Goal: Information Seeking & Learning: Find contact information

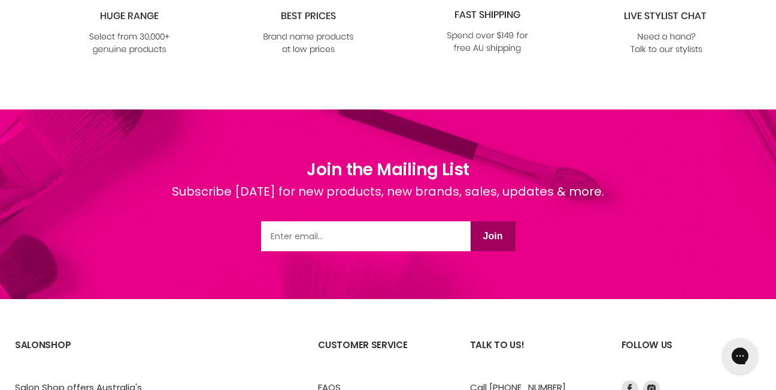
scroll to position [1677, 0]
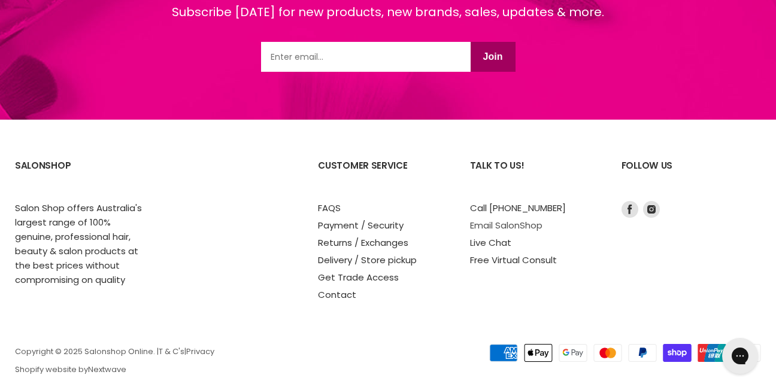
click at [525, 227] on link "Email SalonShop" at bounding box center [506, 225] width 72 height 13
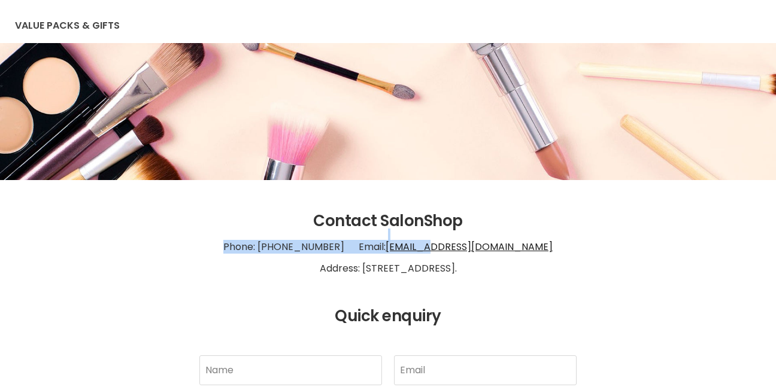
scroll to position [120, 0]
click at [457, 245] on p "Phone: [PHONE_NUMBER] Email: [EMAIL_ADDRESS][DOMAIN_NAME] Address: [STREET_ADDR…" at bounding box center [388, 258] width 746 height 55
drag, startPoint x: 514, startPoint y: 245, endPoint x: 539, endPoint y: 246, distance: 25.8
click at [539, 246] on p "Phone: [PHONE_NUMBER] Email: [EMAIL_ADDRESS][DOMAIN_NAME] Address: [STREET_ADDR…" at bounding box center [388, 258] width 746 height 55
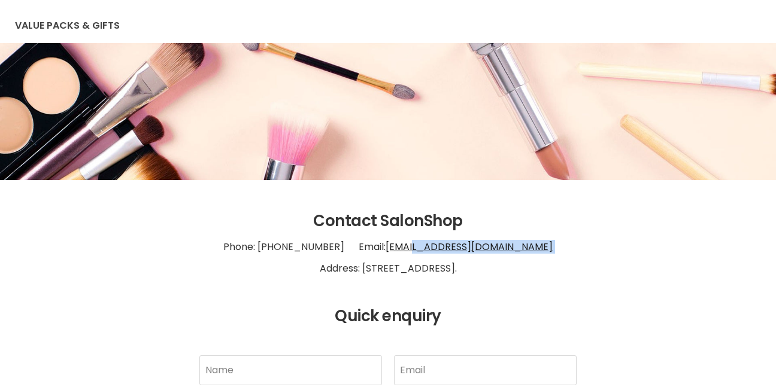
drag, startPoint x: 539, startPoint y: 246, endPoint x: 390, endPoint y: 248, distance: 149.7
click at [395, 248] on p "Phone: [PHONE_NUMBER] Email: [EMAIL_ADDRESS][DOMAIN_NAME] Address: [STREET_ADDR…" at bounding box center [388, 258] width 746 height 55
copy link "[EMAIL_ADDRESS][DOMAIN_NAME]"
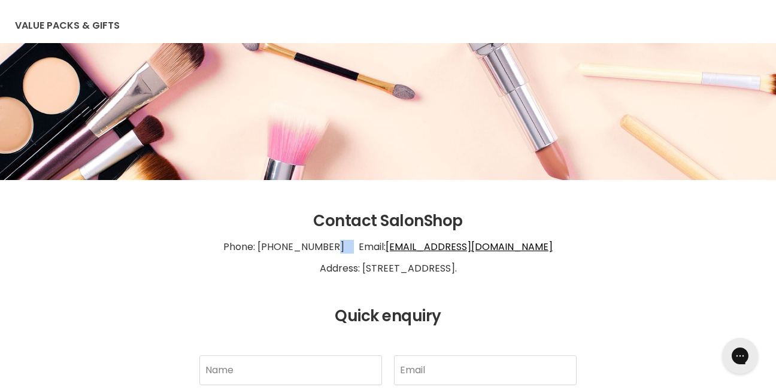
drag, startPoint x: 337, startPoint y: 245, endPoint x: 310, endPoint y: 247, distance: 27.0
click at [305, 247] on p "Phone: [PHONE_NUMBER] Email: [EMAIL_ADDRESS][DOMAIN_NAME] Address: [STREET_ADDR…" at bounding box center [388, 258] width 746 height 55
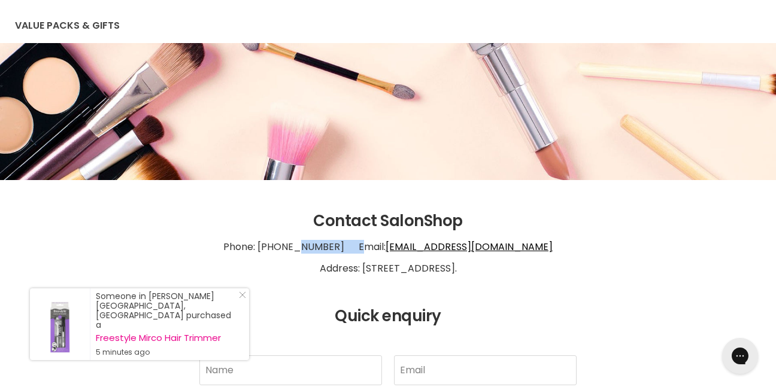
drag, startPoint x: 310, startPoint y: 247, endPoint x: 278, endPoint y: 249, distance: 32.4
click at [278, 249] on p "Phone: [PHONE_NUMBER] Email: [EMAIL_ADDRESS][DOMAIN_NAME] Address: [STREET_ADDR…" at bounding box center [388, 258] width 746 height 55
copy p "1300 658 563"
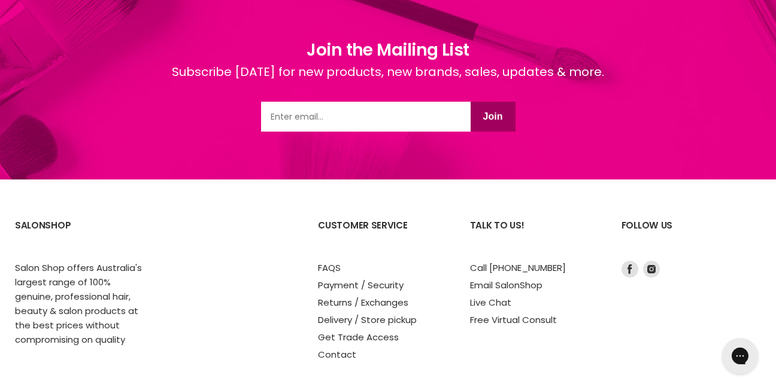
scroll to position [1096, 0]
